Goal: Task Accomplishment & Management: Manage account settings

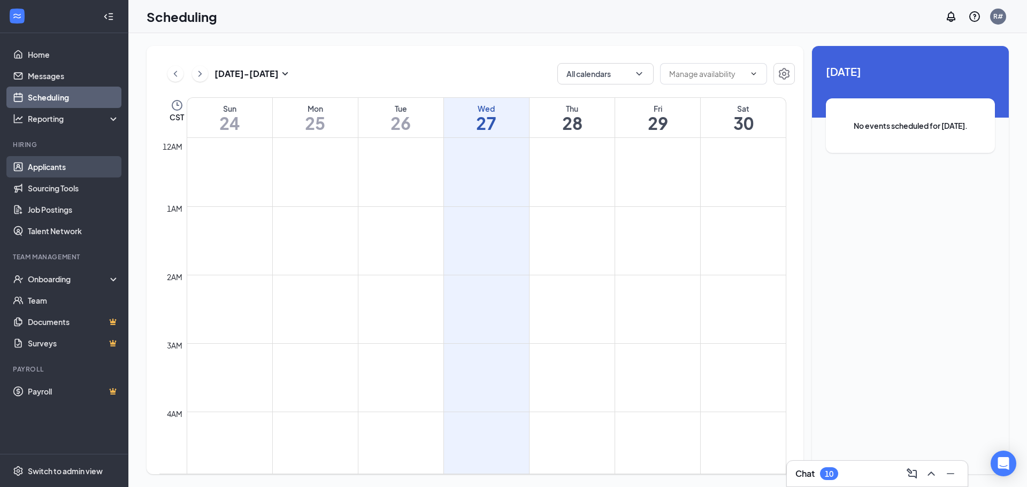
scroll to position [526, 0]
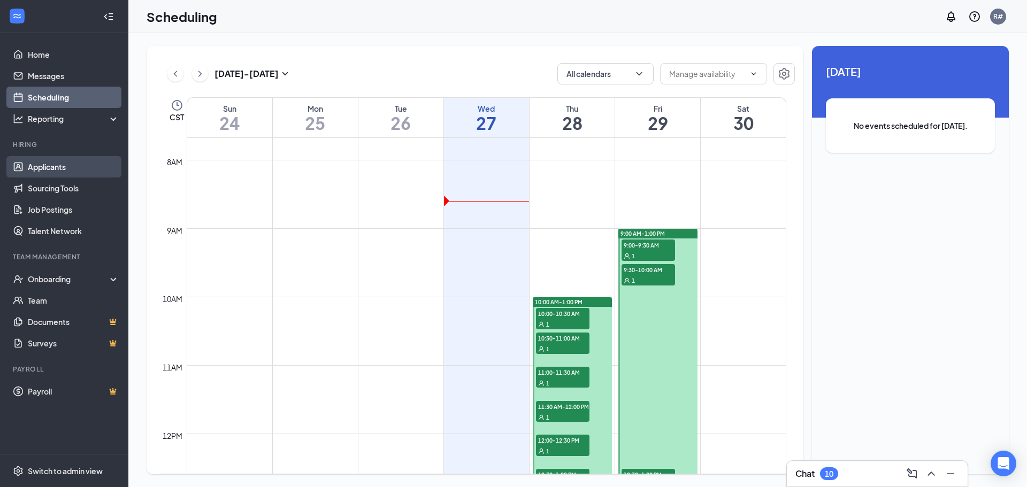
click at [51, 165] on link "Applicants" at bounding box center [73, 166] width 91 height 21
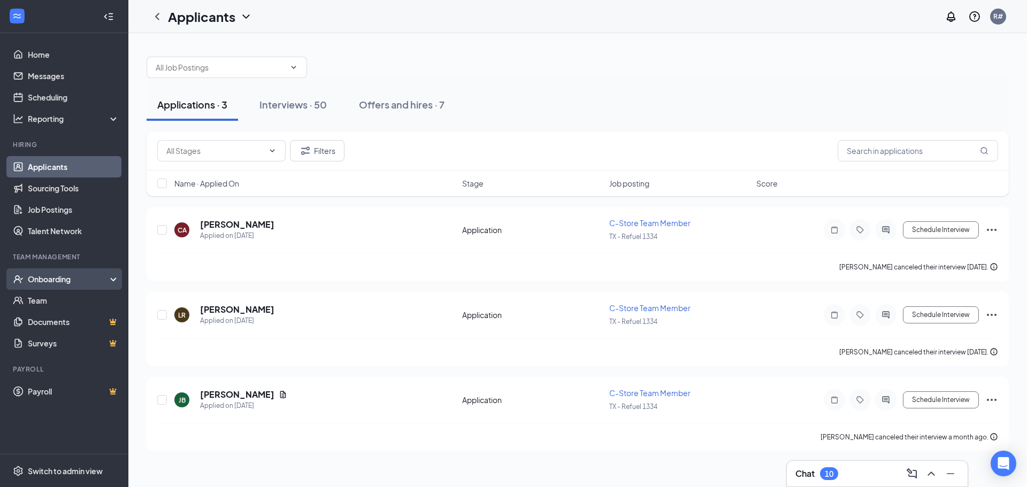
click at [53, 278] on div "Onboarding" at bounding box center [69, 279] width 82 height 11
click at [53, 277] on div "Onboarding" at bounding box center [69, 279] width 82 height 11
click at [428, 100] on div "Offers and hires · 7" at bounding box center [402, 104] width 86 height 13
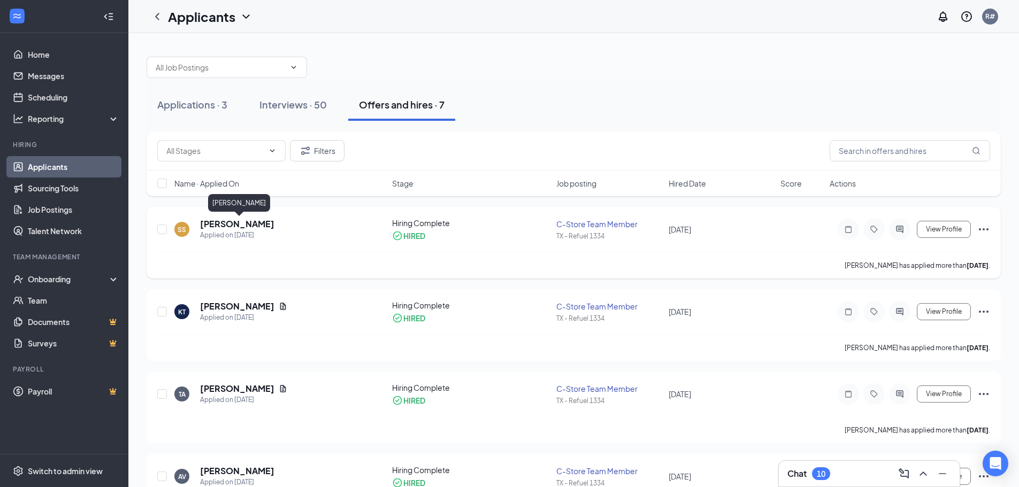
click at [255, 223] on h5 "[PERSON_NAME]" at bounding box center [237, 224] width 74 height 12
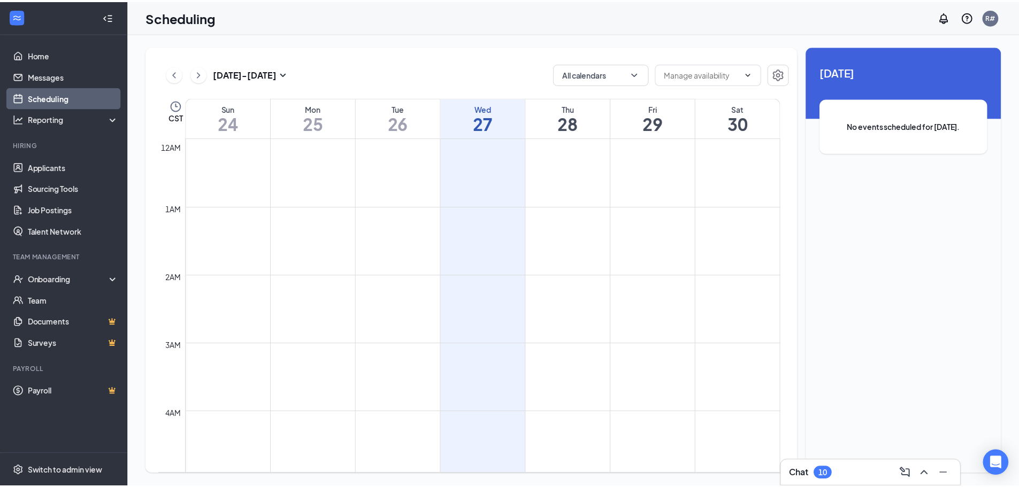
scroll to position [526, 0]
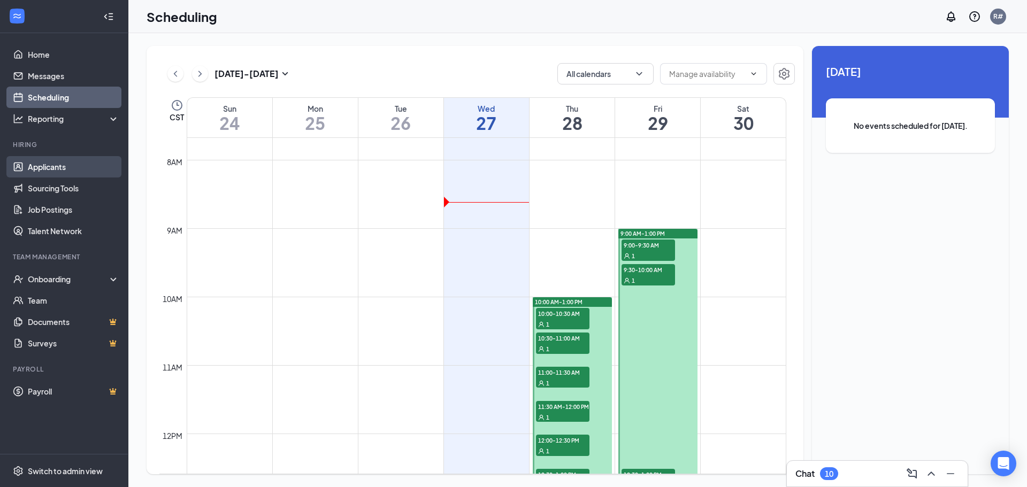
click at [48, 166] on link "Applicants" at bounding box center [73, 166] width 91 height 21
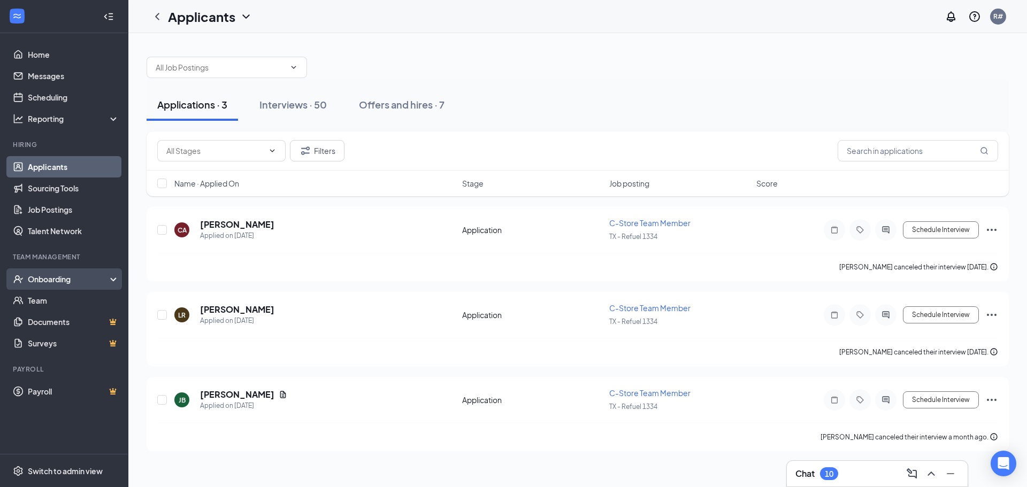
click at [39, 279] on div "Onboarding" at bounding box center [69, 279] width 82 height 11
click at [62, 343] on link "Onboarding Documents" at bounding box center [73, 343] width 91 height 21
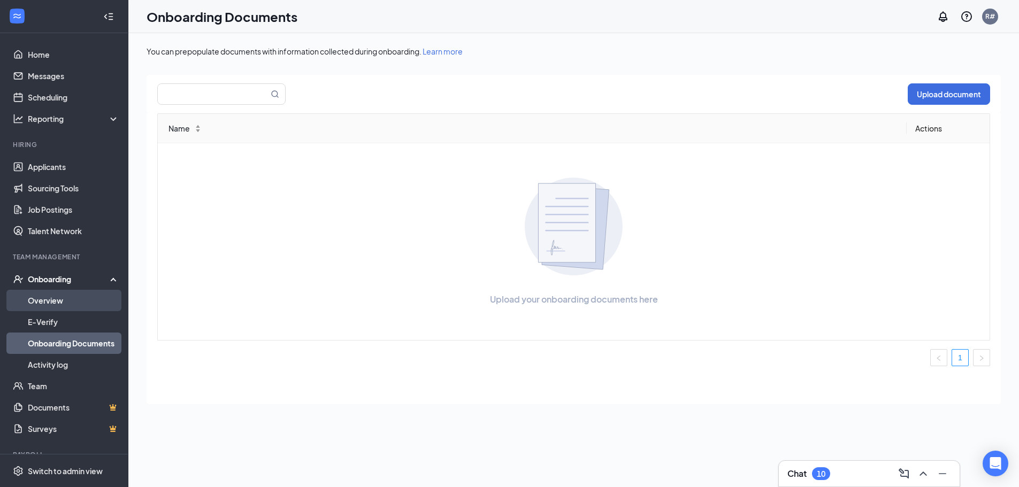
click at [43, 298] on link "Overview" at bounding box center [73, 300] width 91 height 21
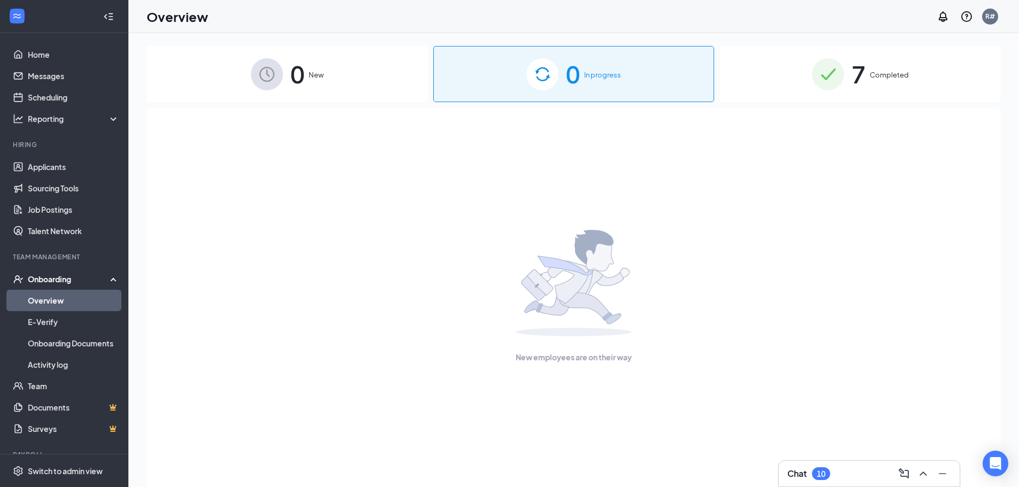
click at [876, 78] on span "Completed" at bounding box center [889, 75] width 39 height 11
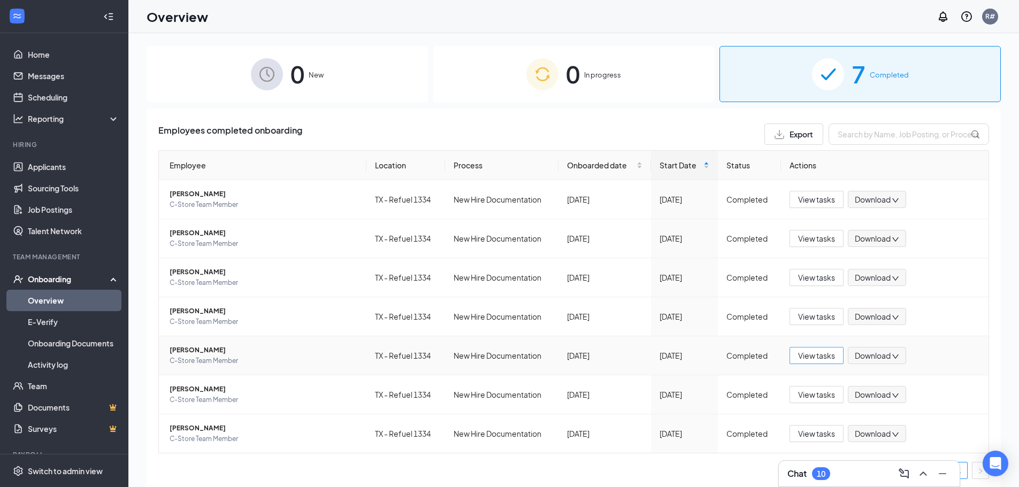
click at [805, 357] on span "View tasks" at bounding box center [816, 356] width 37 height 12
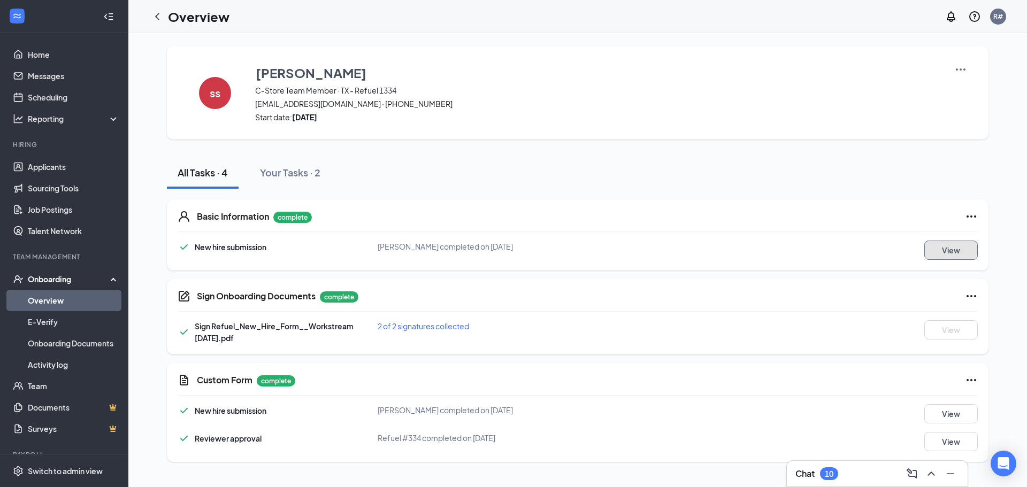
click at [958, 254] on button "View" at bounding box center [950, 250] width 53 height 19
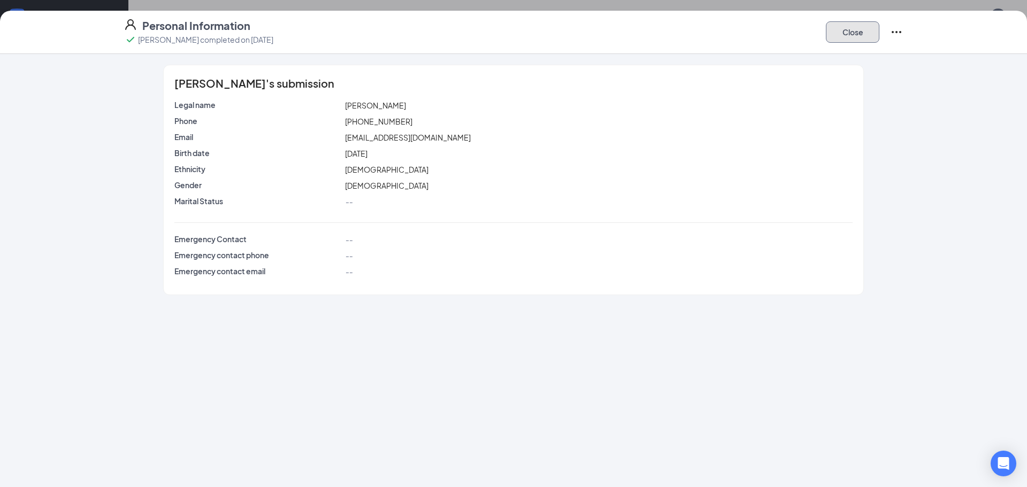
click at [840, 33] on button "Close" at bounding box center [852, 31] width 53 height 21
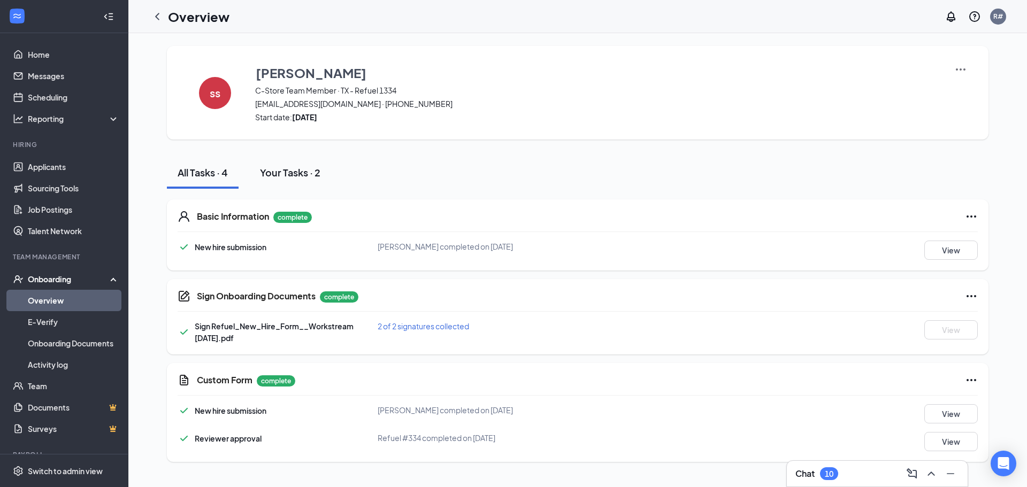
click at [279, 171] on div "Your Tasks · 2" at bounding box center [290, 172] width 60 height 13
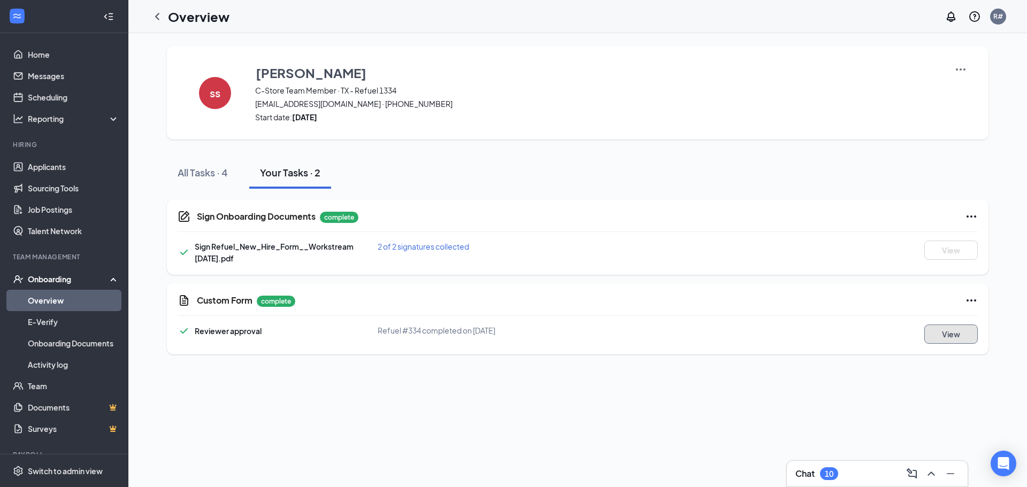
click at [942, 332] on button "View" at bounding box center [950, 334] width 53 height 19
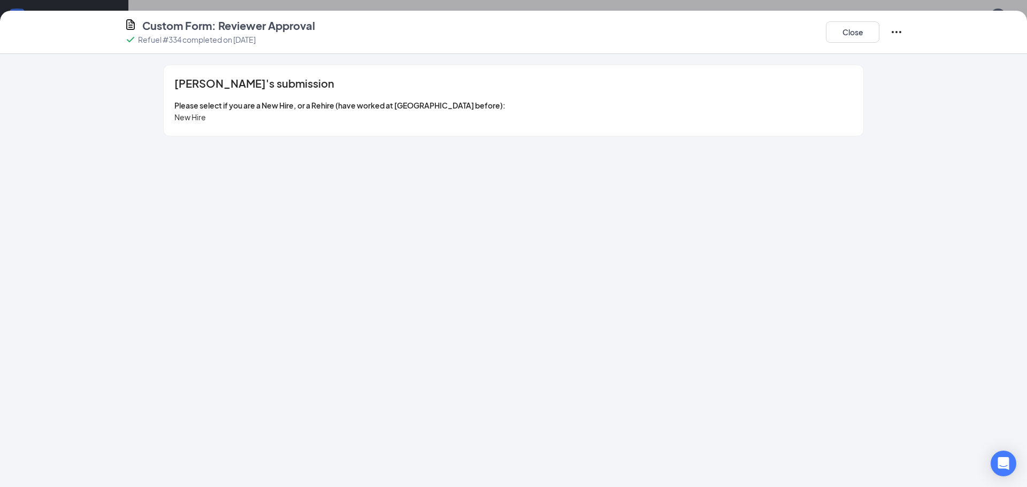
click at [893, 27] on icon "Ellipses" at bounding box center [896, 32] width 13 height 13
click at [914, 98] on div "[PERSON_NAME]'s submission Please select if you are a New Hire, or a Rehire (ha…" at bounding box center [514, 101] width 822 height 72
click at [845, 37] on button "Close" at bounding box center [852, 31] width 53 height 21
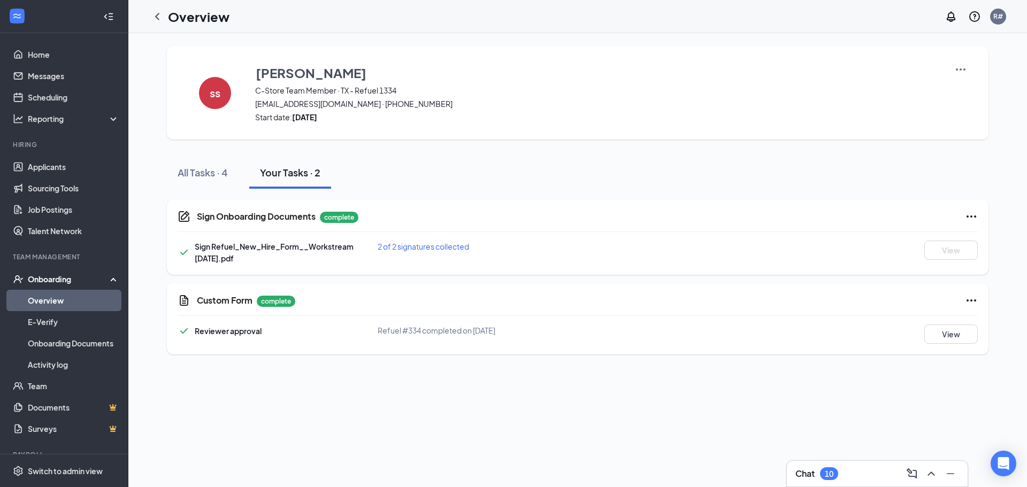
click at [969, 212] on icon "Ellipses" at bounding box center [971, 216] width 13 height 13
drag, startPoint x: 591, startPoint y: 242, endPoint x: 585, endPoint y: 242, distance: 5.4
click at [590, 242] on div "2 of 2 signatures collected" at bounding box center [511, 247] width 267 height 12
click at [409, 244] on span "2 of 2 signatures collected" at bounding box center [423, 247] width 91 height 10
click at [326, 233] on div "Sign Onboarding Documents complete Sign Refuel_New_Hire_Form__Workstream [DATE]…" at bounding box center [578, 237] width 822 height 75
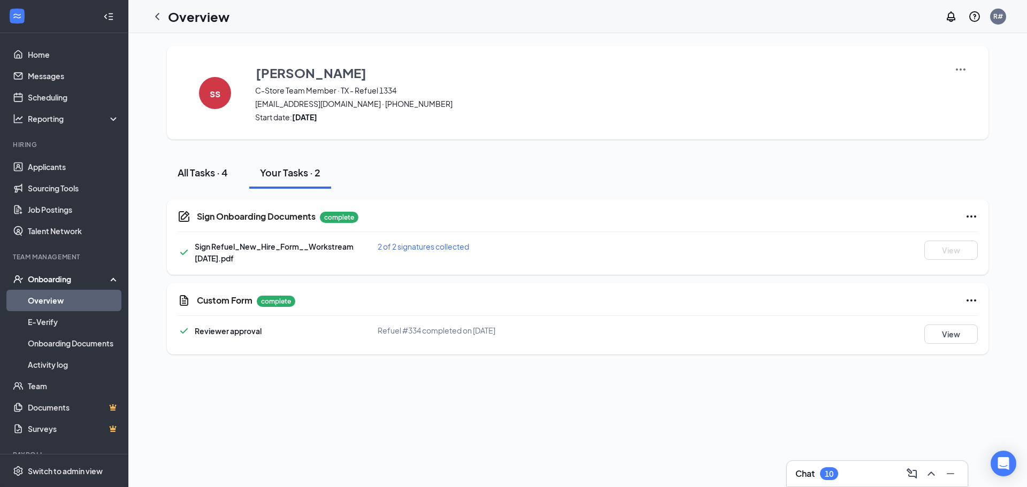
click at [197, 170] on div "All Tasks · 4" at bounding box center [203, 172] width 50 height 13
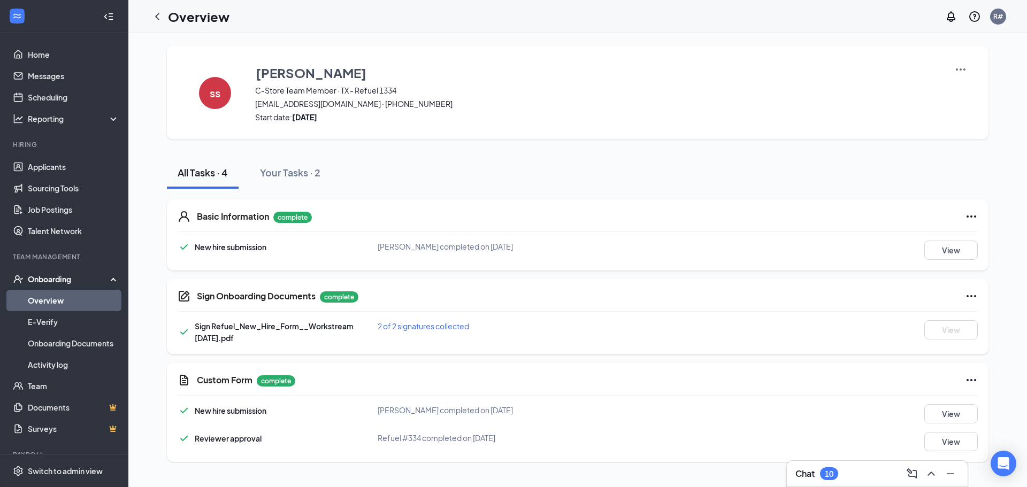
click at [961, 67] on img at bounding box center [960, 69] width 13 height 13
click at [701, 102] on span "[EMAIL_ADDRESS][DOMAIN_NAME] · [PHONE_NUMBER]" at bounding box center [598, 103] width 686 height 11
click at [958, 250] on button "View" at bounding box center [950, 250] width 53 height 19
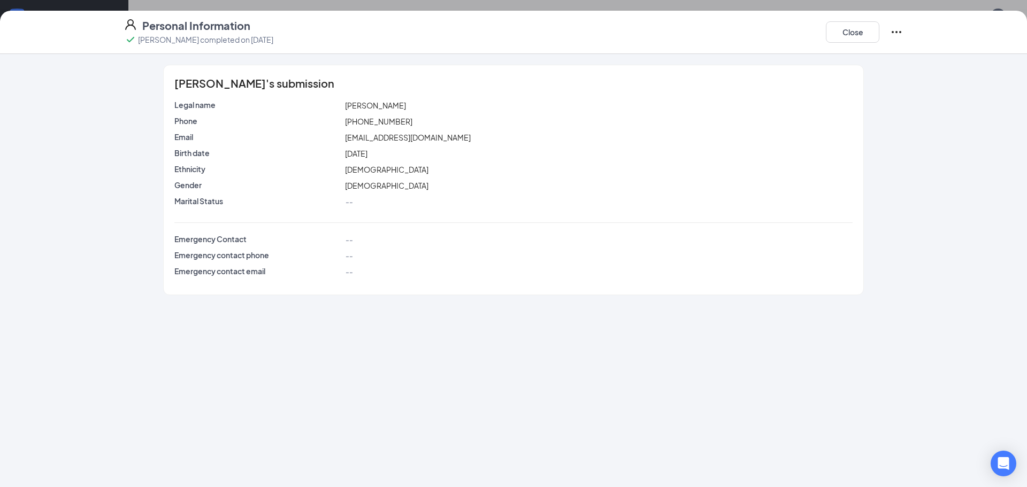
click at [894, 27] on icon "Ellipses" at bounding box center [896, 32] width 13 height 13
click at [848, 30] on button "Close" at bounding box center [852, 31] width 53 height 21
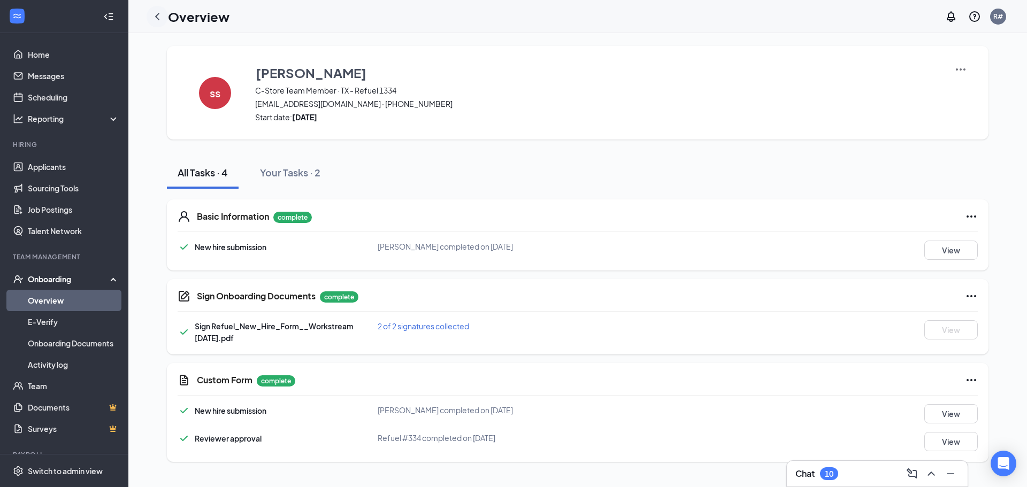
click at [159, 15] on icon "ChevronLeft" at bounding box center [157, 16] width 13 height 13
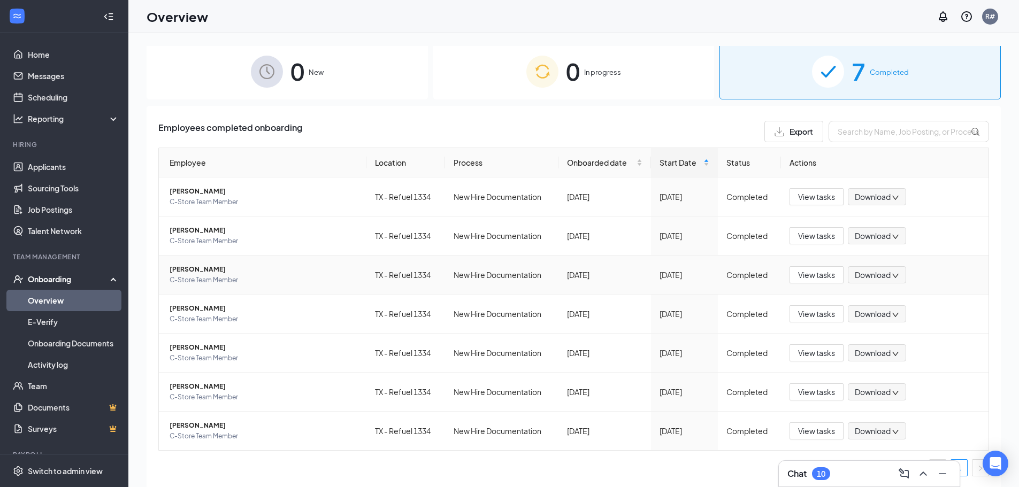
scroll to position [3, 0]
click at [190, 347] on span "[PERSON_NAME]" at bounding box center [264, 347] width 188 height 11
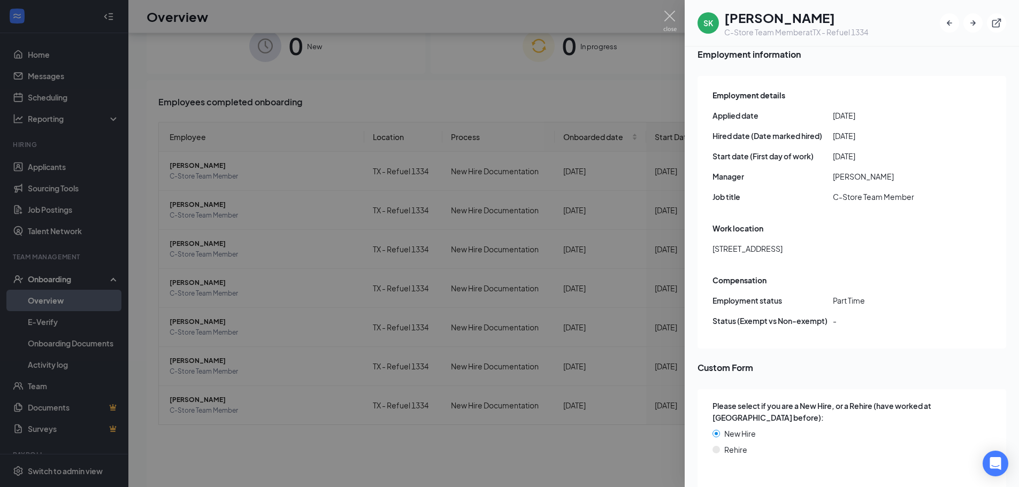
scroll to position [48, 0]
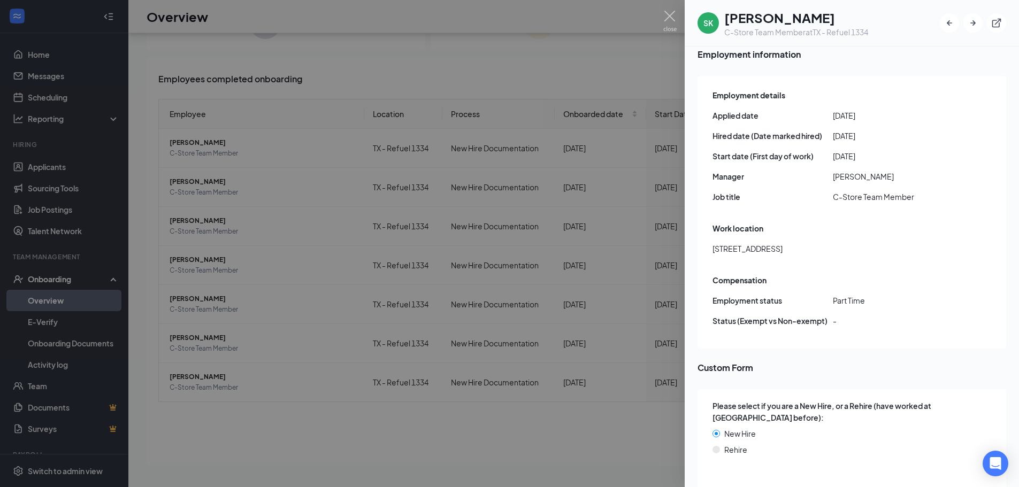
click at [483, 438] on div at bounding box center [509, 243] width 1019 height 487
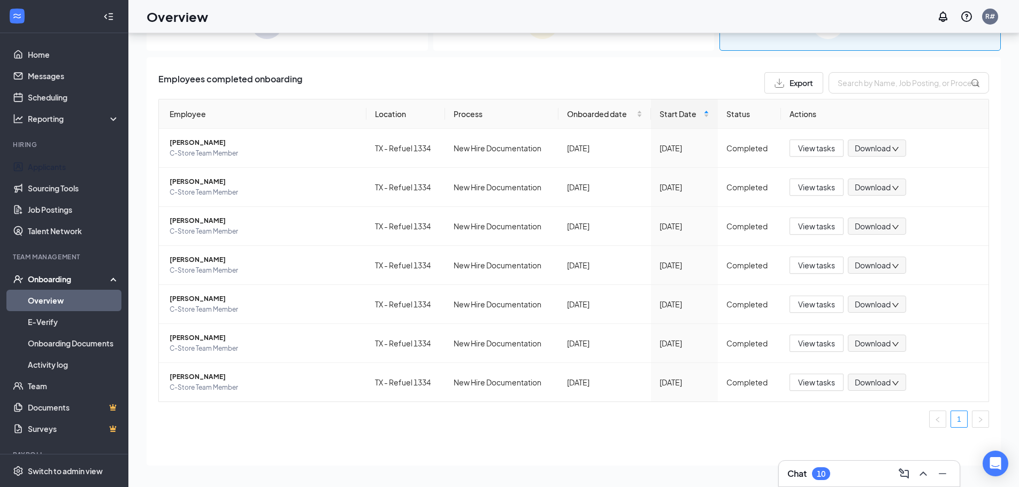
drag, startPoint x: 39, startPoint y: 167, endPoint x: 123, endPoint y: 191, distance: 86.7
click at [39, 167] on link "Applicants" at bounding box center [73, 166] width 91 height 21
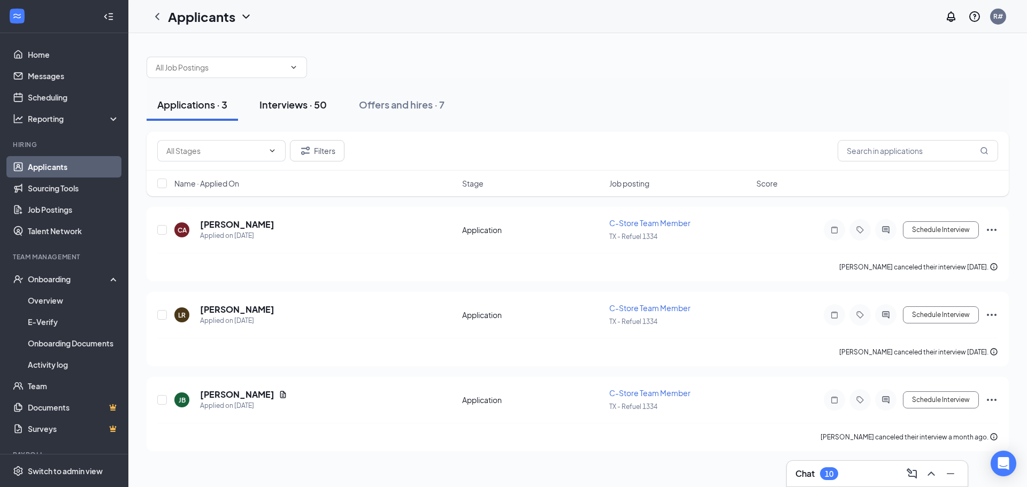
click at [295, 101] on div "Interviews · 50" at bounding box center [292, 104] width 67 height 13
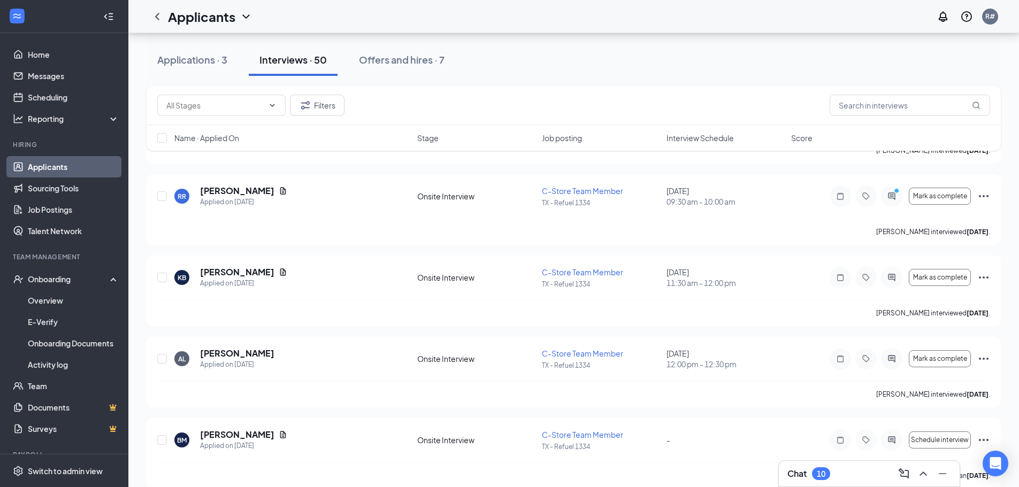
scroll to position [1542, 0]
